Goal: Transaction & Acquisition: Subscribe to service/newsletter

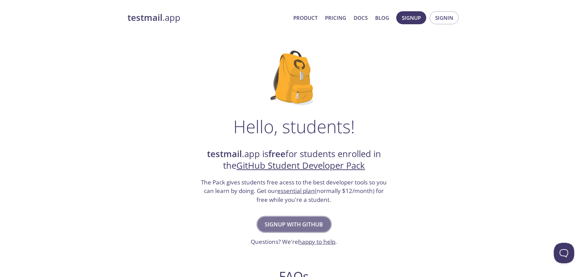
click at [278, 222] on span "Signup with GitHub" at bounding box center [294, 224] width 58 height 10
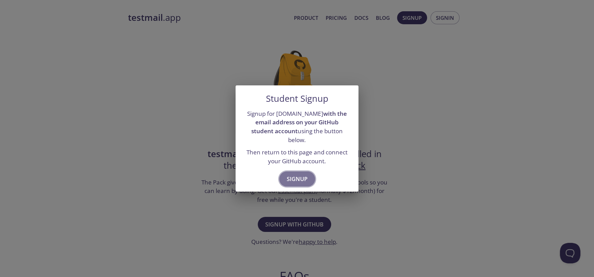
click at [294, 174] on span "Signup" at bounding box center [297, 179] width 21 height 10
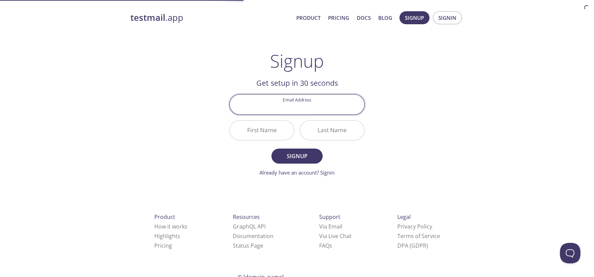
click at [270, 113] on input "Email Address" at bounding box center [297, 103] width 134 height 19
click at [326, 110] on input "campusapptr" at bounding box center [297, 103] width 134 height 19
type input "[EMAIL_ADDRESS][DOMAIN_NAME]"
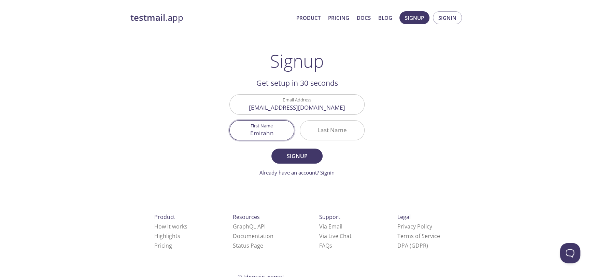
click at [268, 130] on input "Emirahn" at bounding box center [262, 129] width 64 height 19
type input "Emirhan"
type input "Demirayak"
click at [291, 154] on span "Signup" at bounding box center [297, 156] width 36 height 10
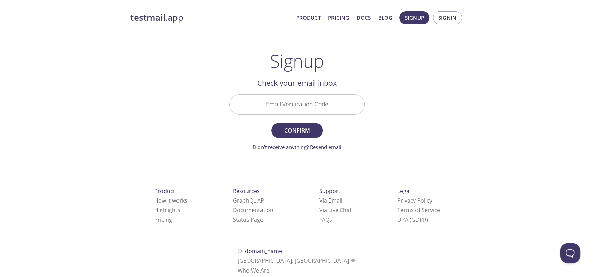
click at [298, 108] on input "Email Verification Code" at bounding box center [297, 103] width 134 height 19
type input "v"
paste input "A7KH8CD"
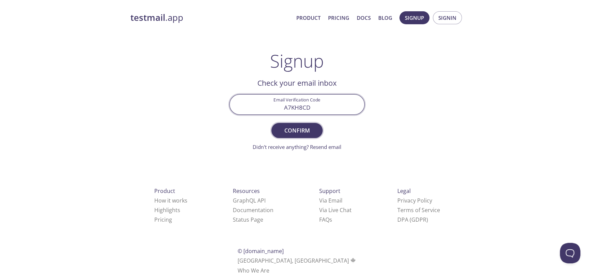
type input "A7KH8CD"
click at [286, 135] on button "Confirm" at bounding box center [296, 130] width 51 height 15
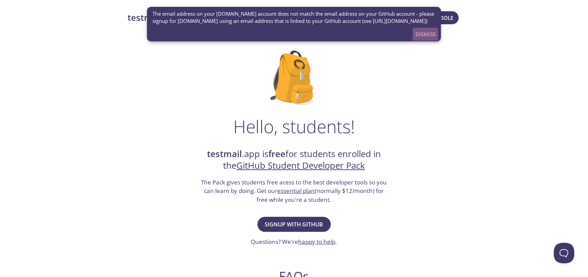
click at [419, 39] on span "Dismiss" at bounding box center [426, 34] width 20 height 9
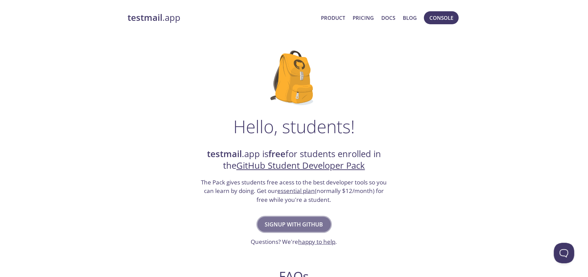
click at [289, 224] on span "Signup with GitHub" at bounding box center [294, 224] width 58 height 10
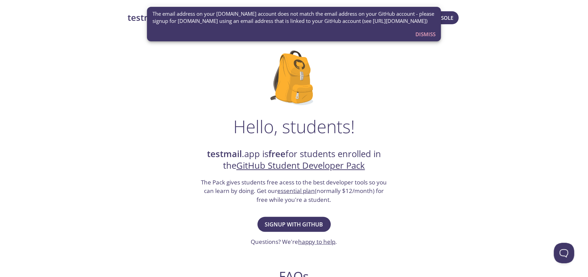
click at [418, 39] on span "Dismiss" at bounding box center [426, 34] width 20 height 9
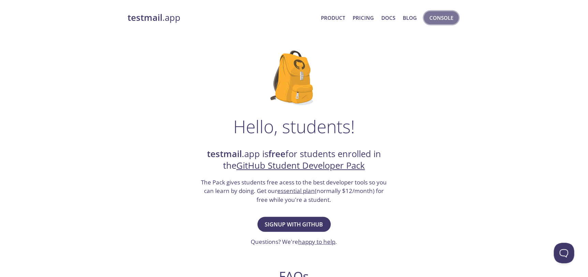
click at [440, 14] on span "Console" at bounding box center [441, 17] width 24 height 9
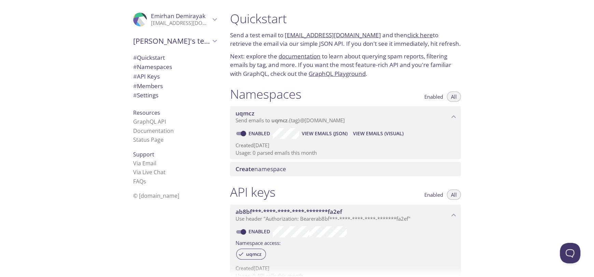
click at [181, 17] on span "Emirhan Demirayak" at bounding box center [178, 16] width 55 height 8
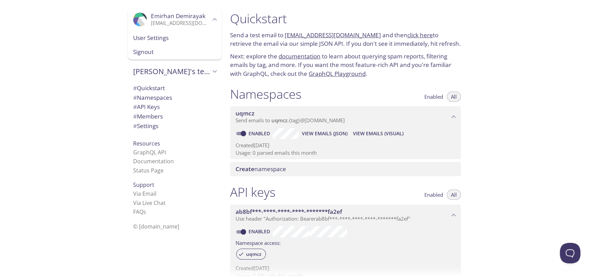
click at [173, 41] on span "User Settings" at bounding box center [174, 37] width 83 height 9
